Goal: Information Seeking & Learning: Find specific fact

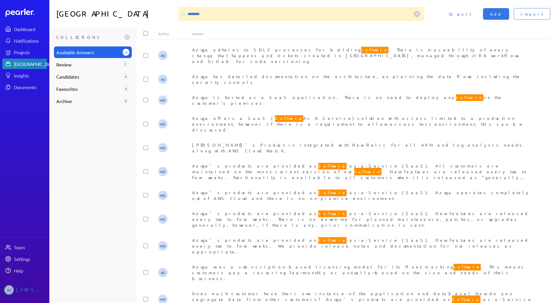
click at [216, 15] on input "********" at bounding box center [301, 14] width 246 height 14
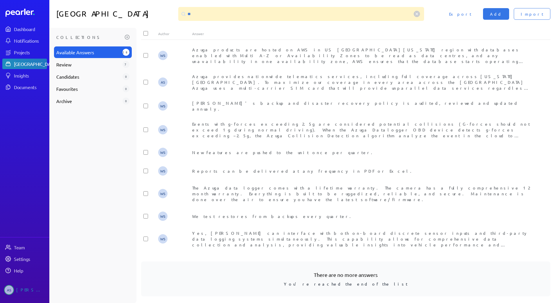
type input "*"
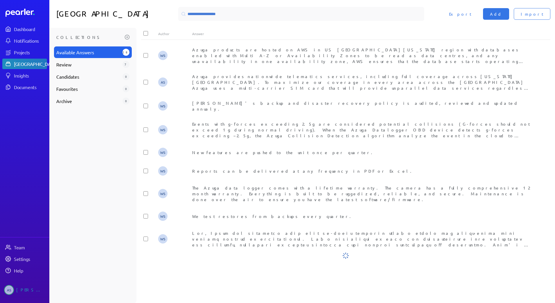
type input "*"
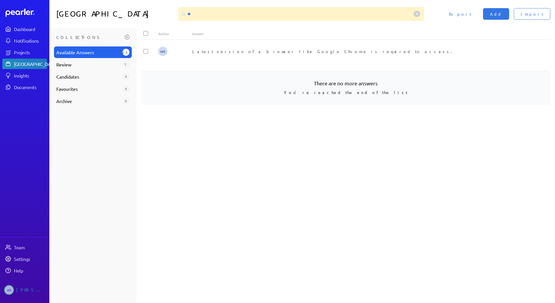
type input "*"
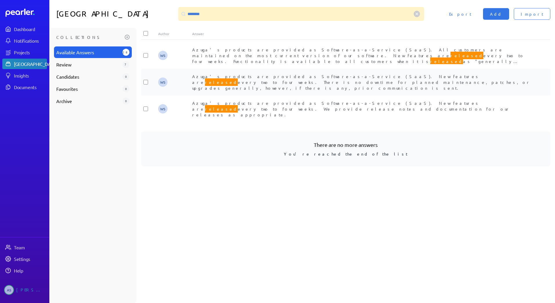
type input "********"
click at [252, 74] on span "Azuga's products are provided as Software-as-a-Service (SaaS). New features are…" at bounding box center [361, 82] width 338 height 17
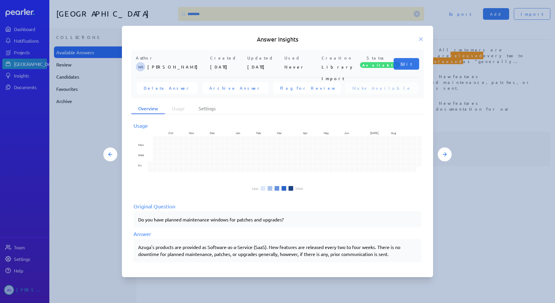
click at [139, 248] on div "Azuga's products are provided as Software-as-a-Service (SaaS). New features are…" at bounding box center [277, 250] width 278 height 14
click at [142, 247] on div "Azuga's products are provided as Software-as-a-Service (SaaS). New features are…" at bounding box center [277, 250] width 278 height 14
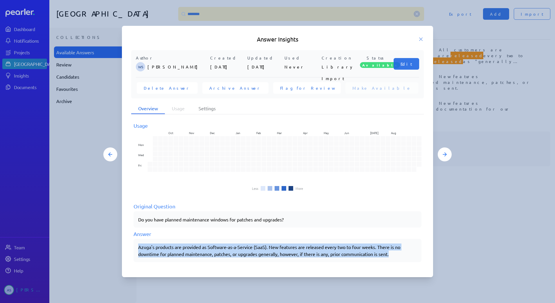
drag, startPoint x: 139, startPoint y: 247, endPoint x: 395, endPoint y: 256, distance: 256.0
click at [395, 256] on div "Azuga's products are provided as Software-as-a-Service (SaaS). New features are…" at bounding box center [277, 250] width 278 height 14
copy div "Azuga's products are provided as Software-as-a-Service (SaaS). New features are…"
